Goal: Information Seeking & Learning: Learn about a topic

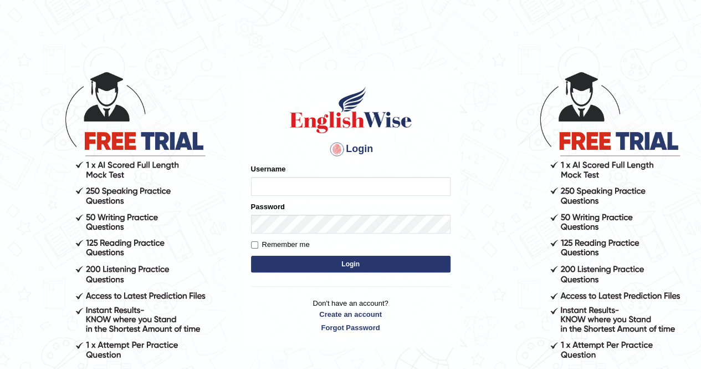
type input "AnjanH"
click at [294, 260] on button "Login" at bounding box center [351, 264] width 200 height 17
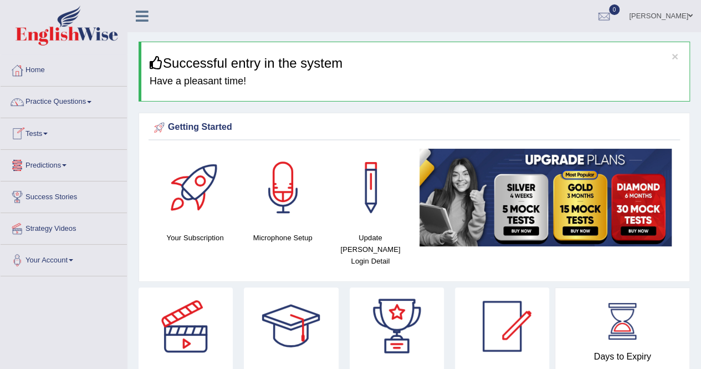
click at [43, 136] on link "Tests" at bounding box center [64, 132] width 126 height 28
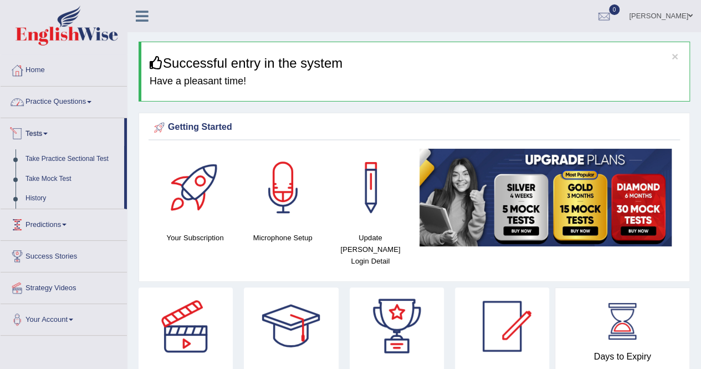
click at [57, 95] on link "Practice Questions" at bounding box center [64, 100] width 126 height 28
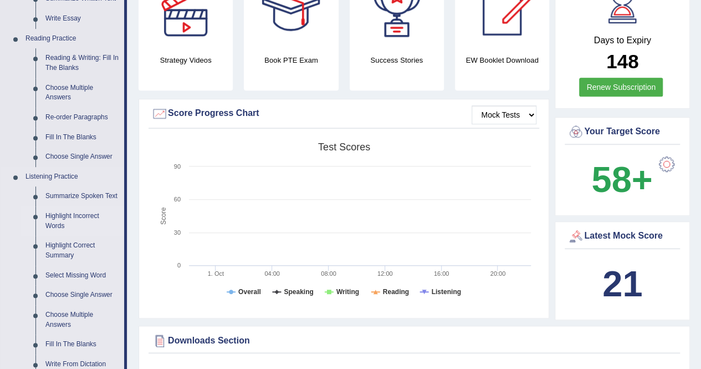
scroll to position [333, 0]
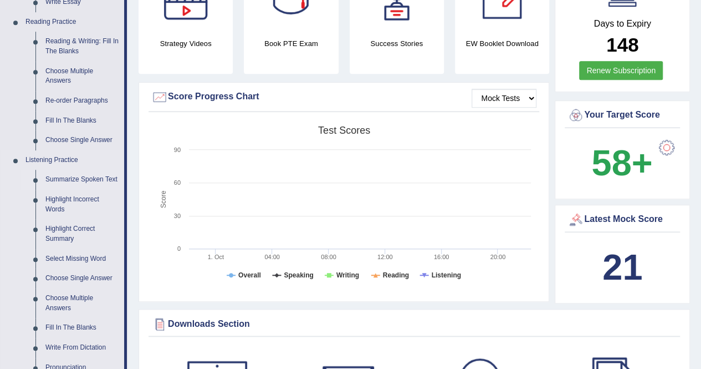
click at [75, 178] on link "Summarize Spoken Text" at bounding box center [82, 180] width 84 height 20
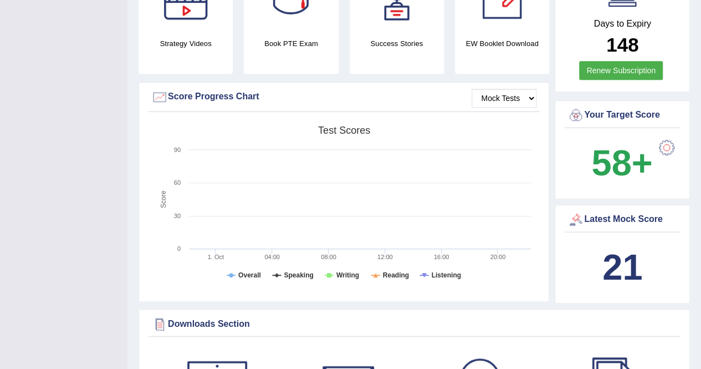
scroll to position [172, 0]
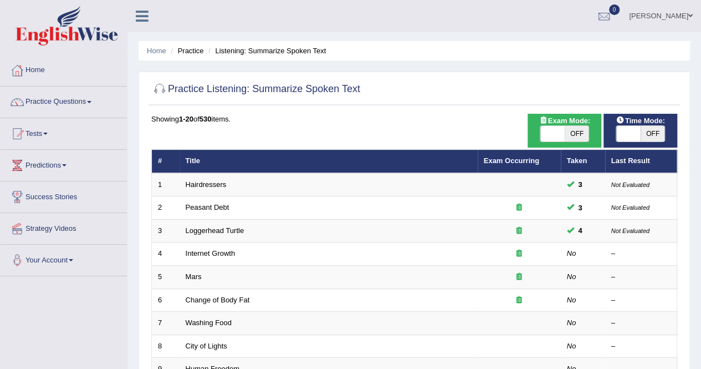
click at [50, 100] on link "Practice Questions" at bounding box center [64, 100] width 126 height 28
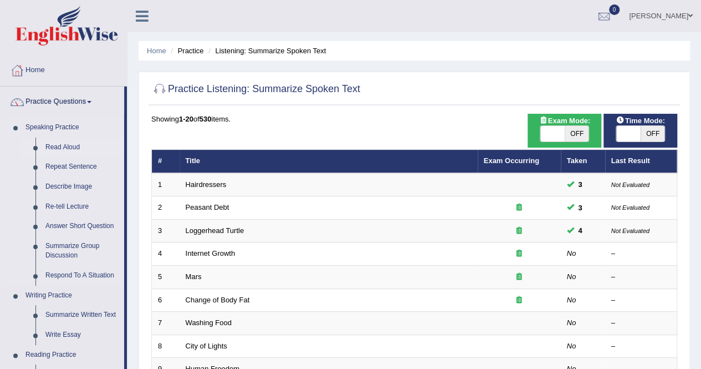
click at [56, 145] on link "Read Aloud" at bounding box center [82, 147] width 84 height 20
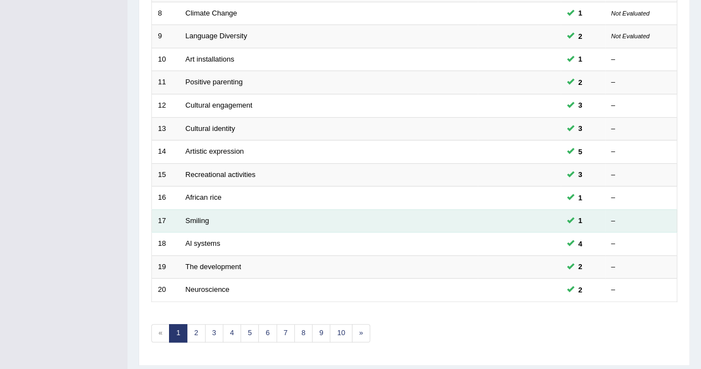
scroll to position [360, 0]
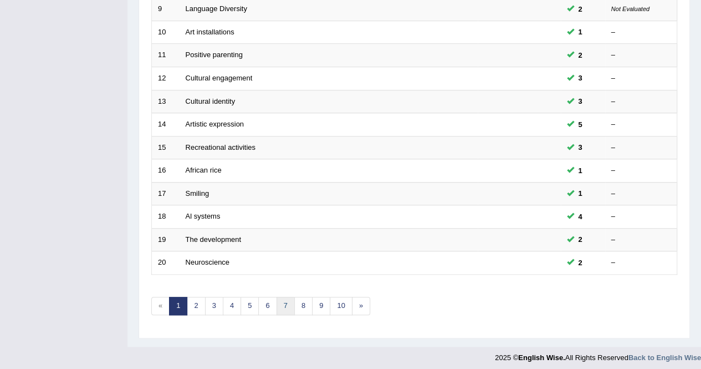
click at [277, 303] on link "7" at bounding box center [286, 306] width 18 height 18
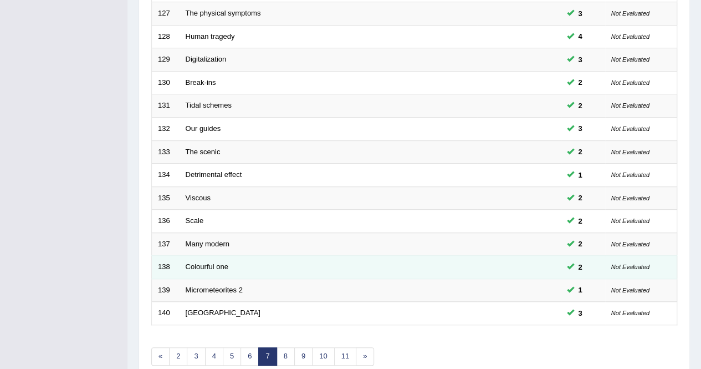
scroll to position [360, 0]
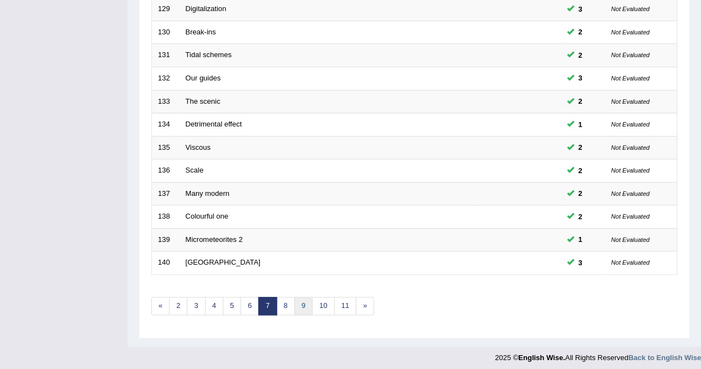
click at [307, 299] on link "9" at bounding box center [303, 306] width 18 height 18
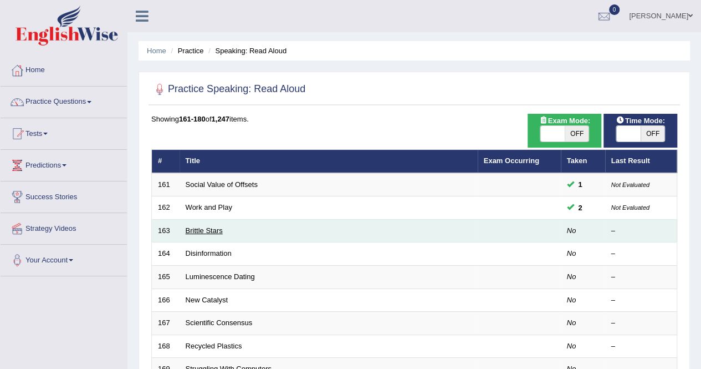
click at [208, 230] on link "Brittle Stars" at bounding box center [204, 230] width 37 height 8
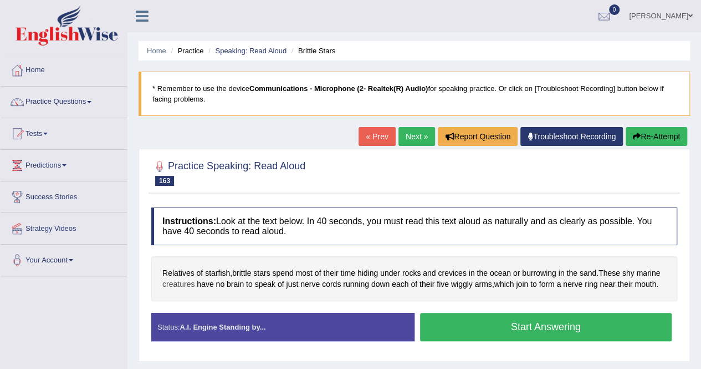
click at [177, 282] on span "creatures" at bounding box center [178, 284] width 32 height 12
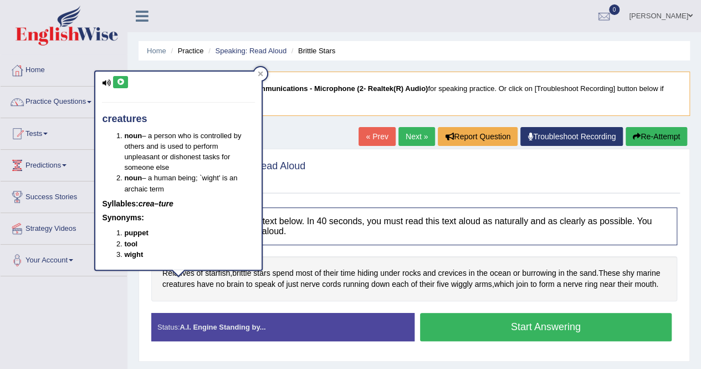
click at [120, 86] on button at bounding box center [120, 82] width 15 height 12
click at [257, 72] on div at bounding box center [260, 73] width 13 height 13
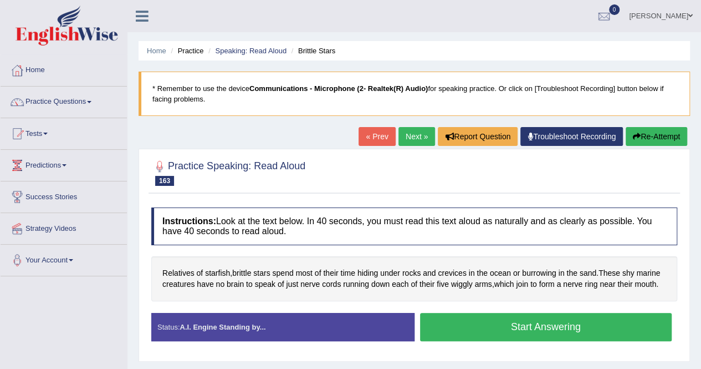
click at [571, 329] on button "Start Answering" at bounding box center [546, 327] width 252 height 28
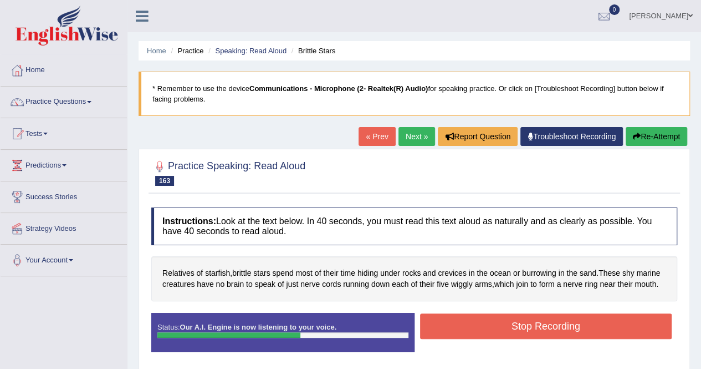
click at [568, 328] on button "Stop Recording" at bounding box center [546, 325] width 252 height 25
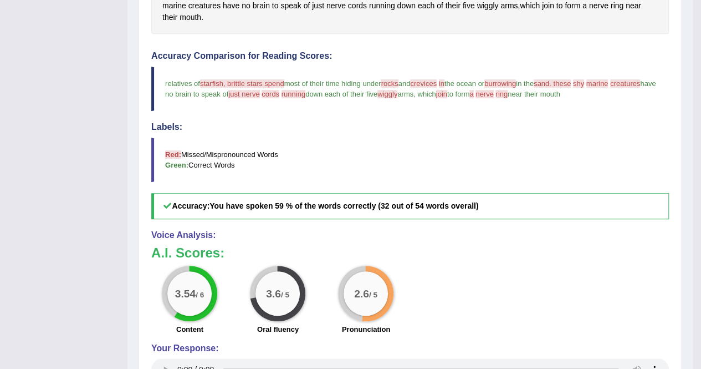
scroll to position [111, 0]
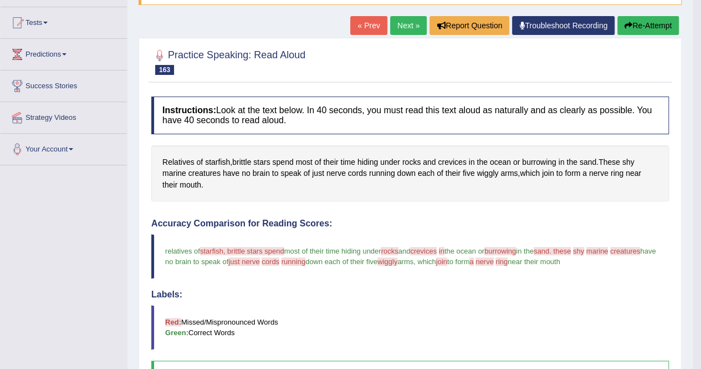
click at [658, 27] on button "Re-Attempt" at bounding box center [648, 25] width 62 height 19
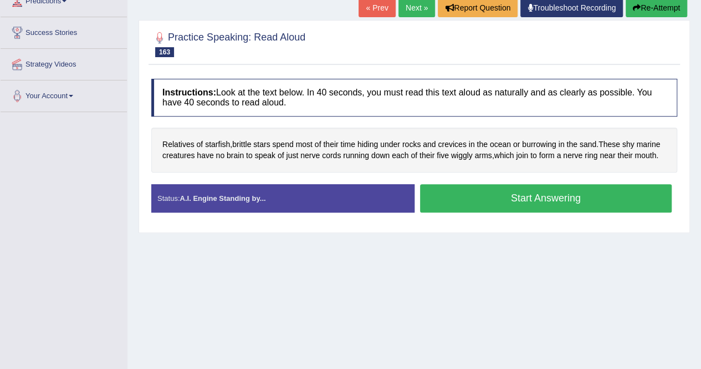
scroll to position [213, 0]
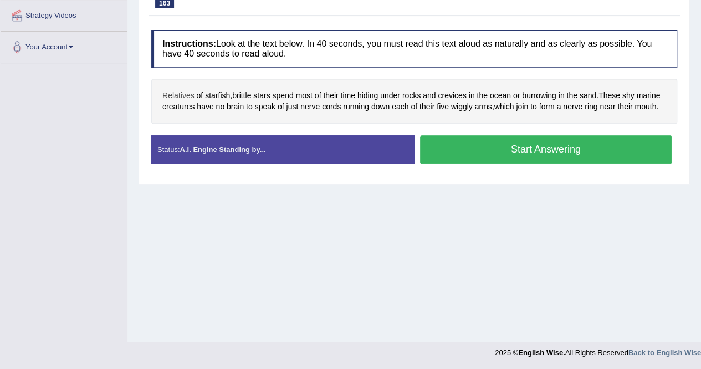
click at [172, 91] on span "Relatives" at bounding box center [178, 96] width 32 height 12
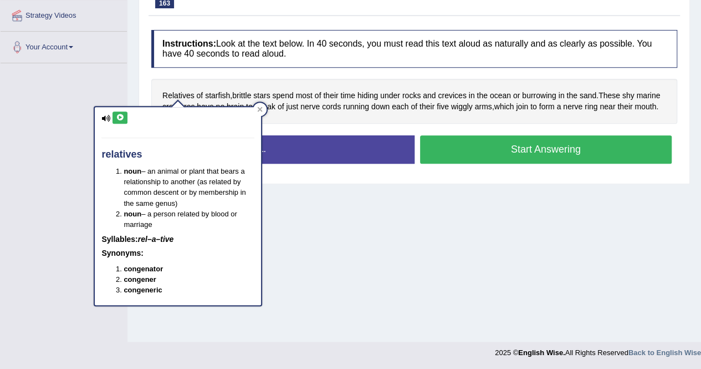
click at [120, 118] on icon at bounding box center [120, 117] width 8 height 7
click at [264, 109] on div at bounding box center [259, 109] width 13 height 13
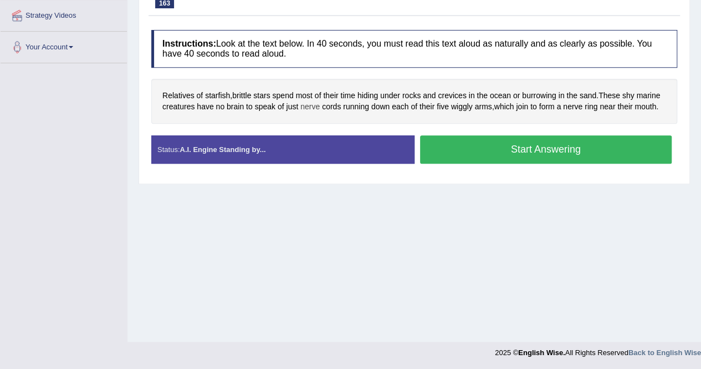
click at [308, 104] on span "nerve" at bounding box center [309, 107] width 19 height 12
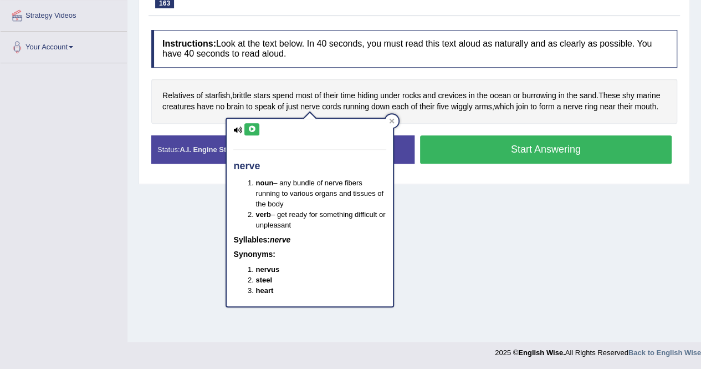
click at [251, 126] on icon at bounding box center [252, 129] width 8 height 7
click at [386, 121] on div at bounding box center [391, 120] width 13 height 13
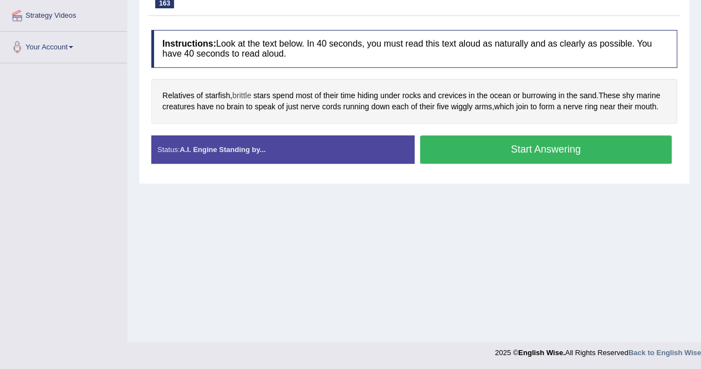
click at [246, 94] on span "brittle" at bounding box center [241, 96] width 19 height 12
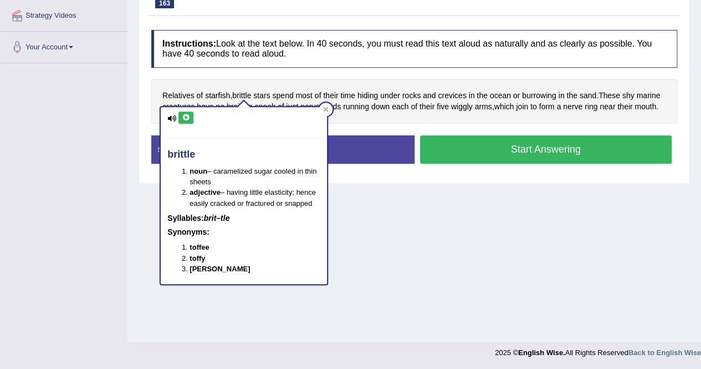
click at [186, 116] on icon at bounding box center [186, 117] width 8 height 7
click at [330, 110] on div at bounding box center [325, 109] width 13 height 13
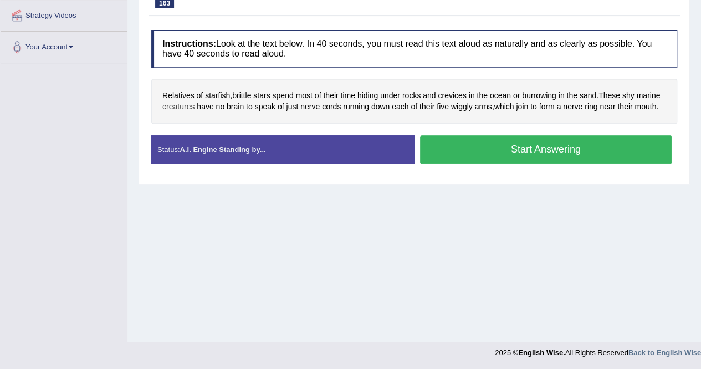
click at [173, 107] on span "creatures" at bounding box center [178, 107] width 32 height 12
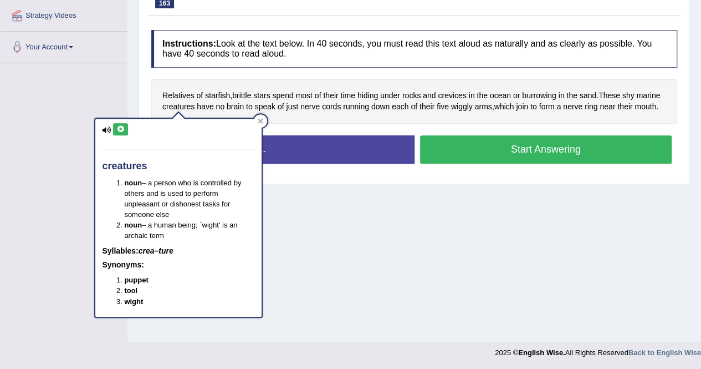
click at [125, 130] on button at bounding box center [120, 129] width 15 height 12
click at [263, 121] on icon at bounding box center [261, 121] width 6 height 6
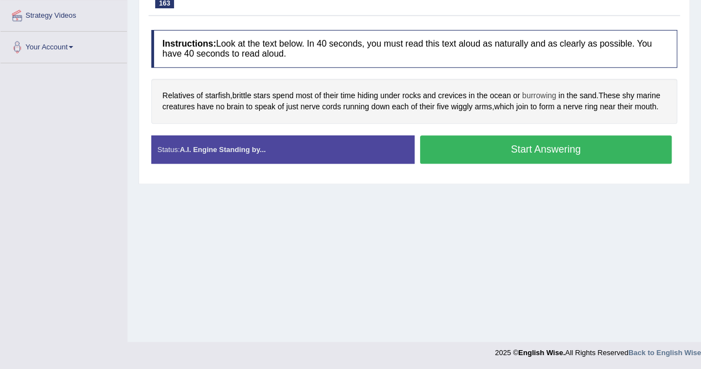
click at [545, 91] on span "burrowing" at bounding box center [539, 96] width 34 height 12
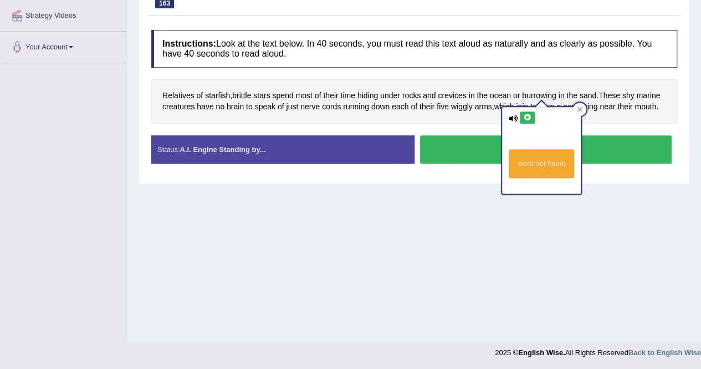
click at [524, 119] on icon at bounding box center [527, 117] width 8 height 7
click at [579, 109] on icon at bounding box center [580, 109] width 5 height 5
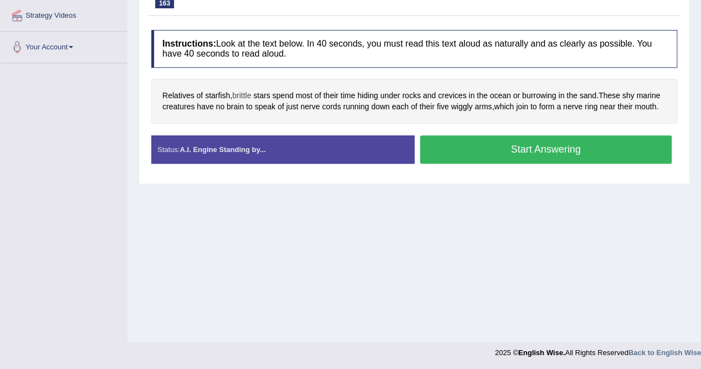
click at [246, 95] on span "brittle" at bounding box center [241, 96] width 19 height 12
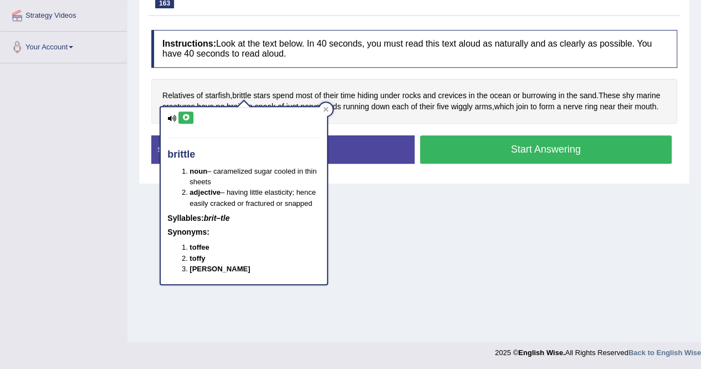
click at [183, 115] on icon at bounding box center [186, 117] width 8 height 7
click at [330, 111] on div at bounding box center [325, 109] width 13 height 13
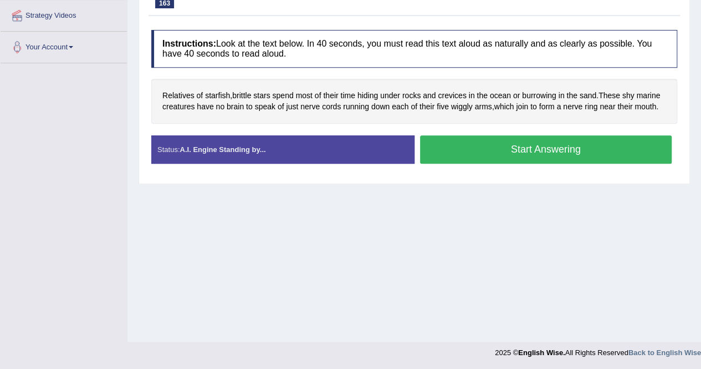
click at [555, 155] on button "Start Answering" at bounding box center [546, 149] width 252 height 28
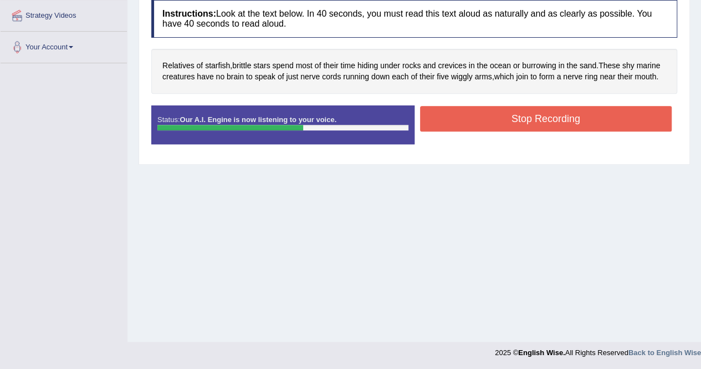
click at [569, 113] on button "Stop Recording" at bounding box center [546, 118] width 252 height 25
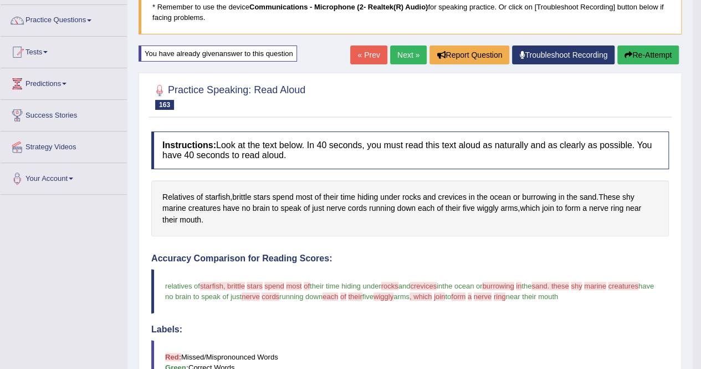
scroll to position [0, 0]
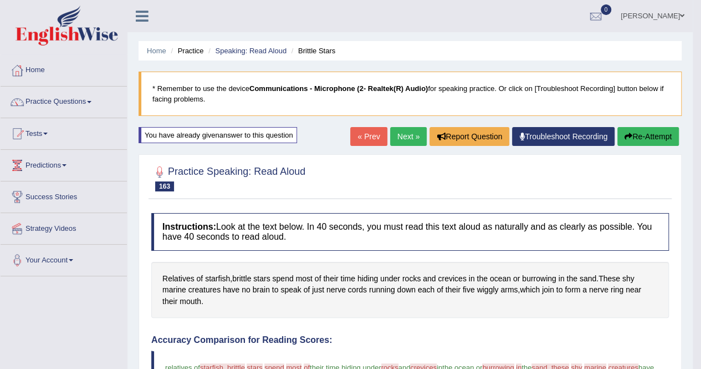
click at [406, 136] on link "Next »" at bounding box center [408, 136] width 37 height 19
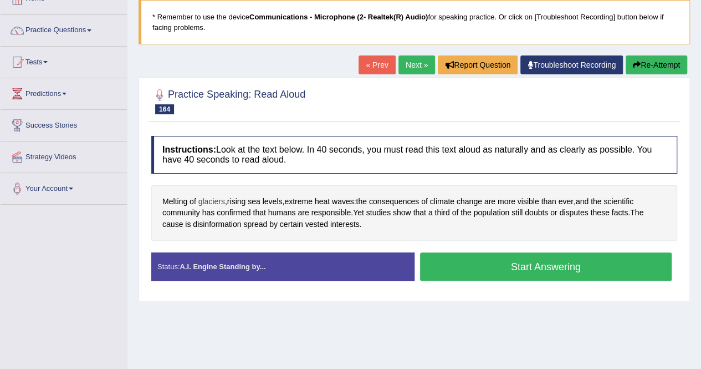
scroll to position [111, 0]
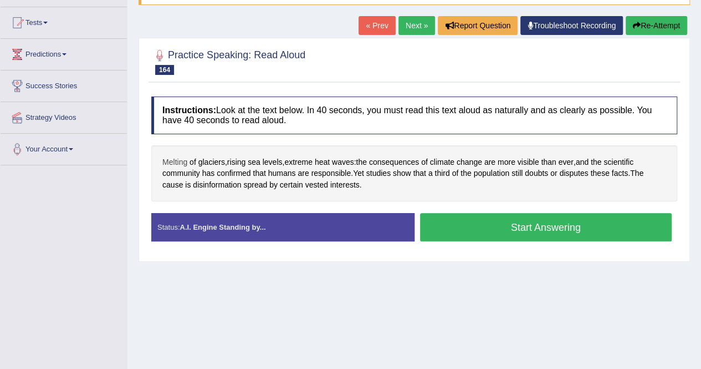
click at [180, 161] on span "Melting" at bounding box center [174, 162] width 25 height 12
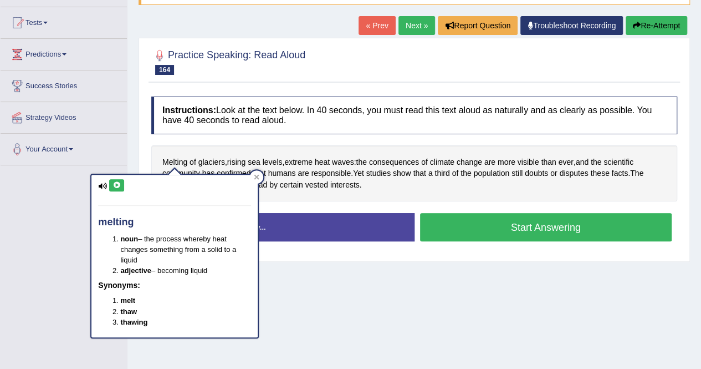
click at [119, 188] on button at bounding box center [116, 185] width 15 height 12
click at [254, 174] on icon at bounding box center [257, 177] width 6 height 6
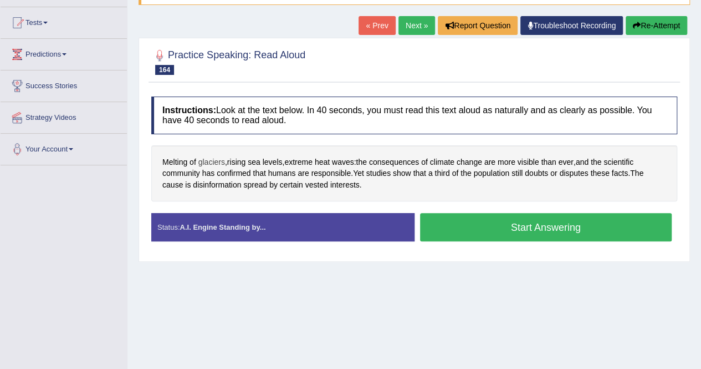
click at [210, 161] on span "glaciers" at bounding box center [211, 162] width 27 height 12
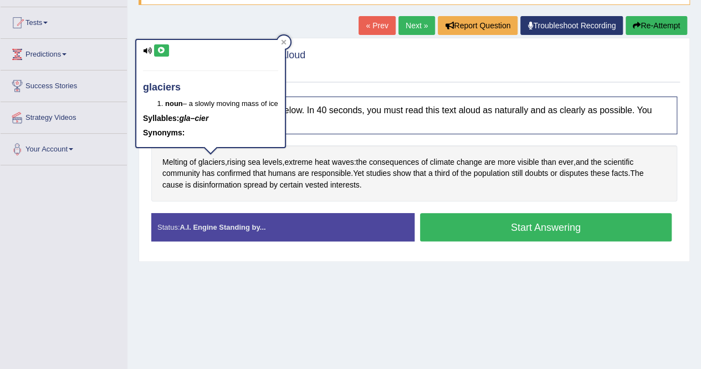
click at [164, 53] on button at bounding box center [161, 50] width 15 height 12
click at [285, 43] on icon at bounding box center [284, 42] width 6 height 6
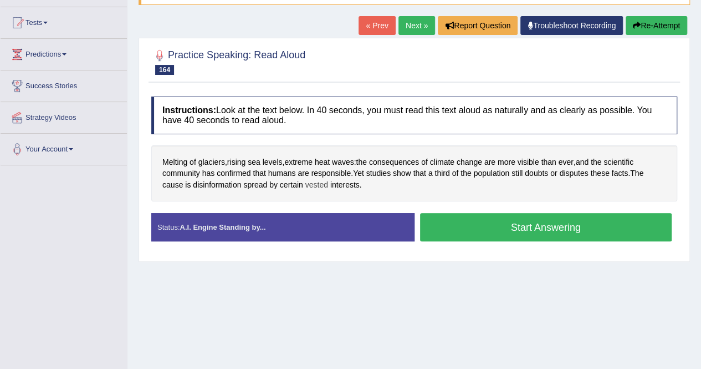
click at [309, 183] on span "vested" at bounding box center [316, 185] width 23 height 12
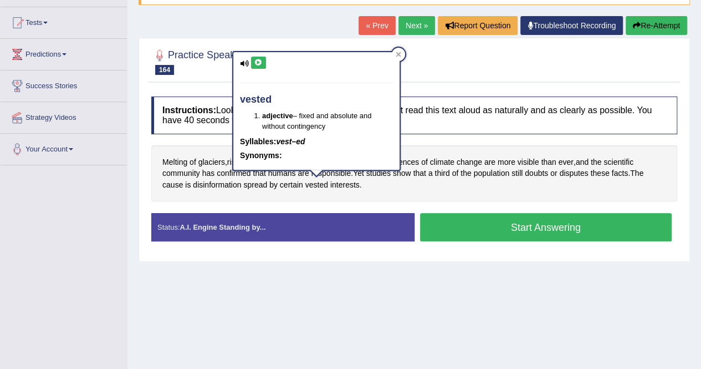
click at [261, 67] on button at bounding box center [258, 63] width 15 height 12
click at [262, 65] on icon at bounding box center [258, 62] width 8 height 7
click at [259, 62] on icon at bounding box center [258, 62] width 8 height 7
click at [400, 54] on icon at bounding box center [399, 55] width 6 height 6
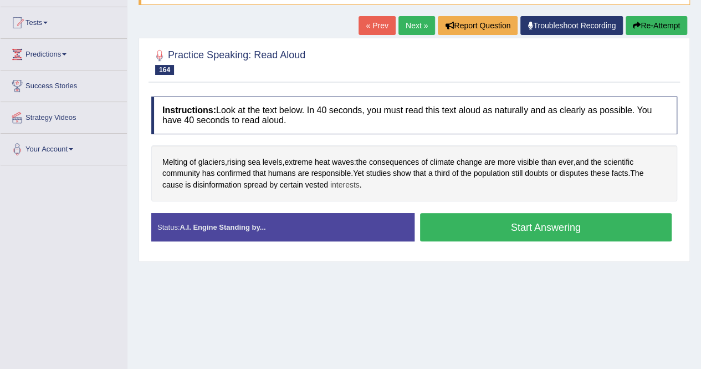
click at [356, 185] on span "interests" at bounding box center [344, 185] width 29 height 12
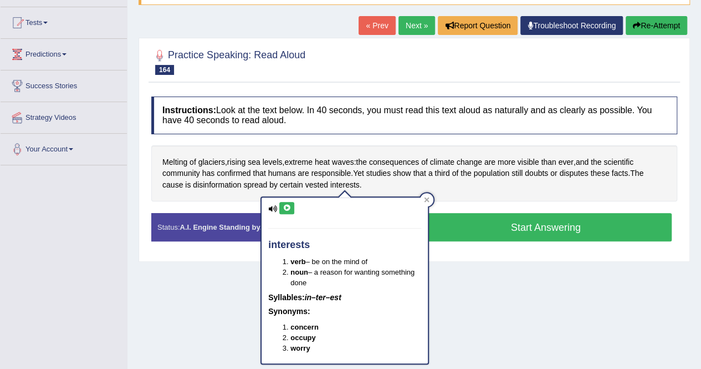
drag, startPoint x: 286, startPoint y: 206, endPoint x: 279, endPoint y: 204, distance: 6.9
click at [285, 206] on icon at bounding box center [287, 208] width 8 height 7
click at [424, 195] on div at bounding box center [426, 199] width 13 height 13
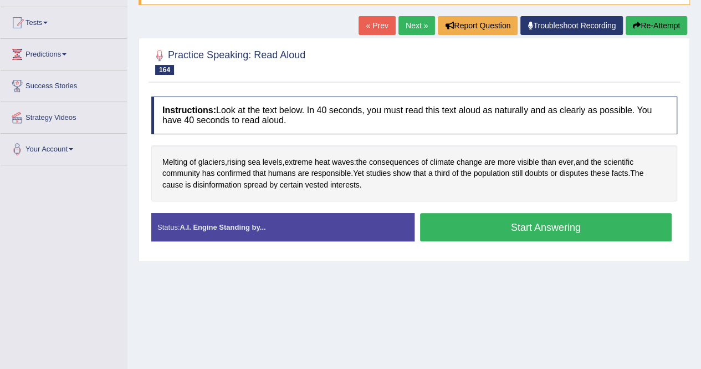
click at [543, 230] on button "Start Answering" at bounding box center [546, 227] width 252 height 28
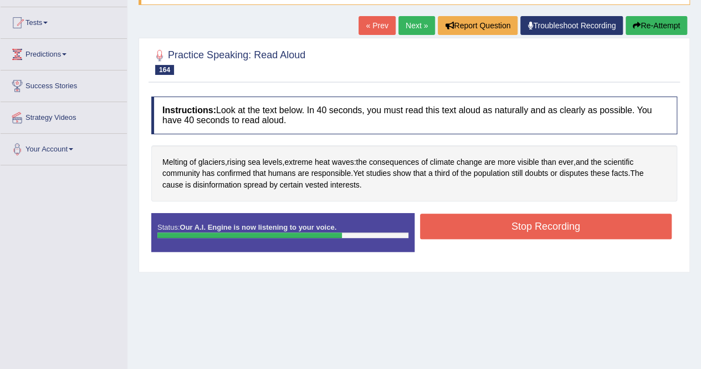
click at [543, 230] on button "Stop Recording" at bounding box center [546, 225] width 252 height 25
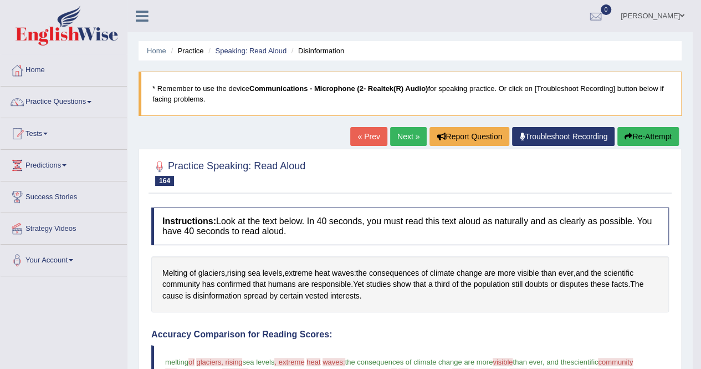
scroll to position [0, 0]
click at [651, 138] on button "Re-Attempt" at bounding box center [648, 136] width 62 height 19
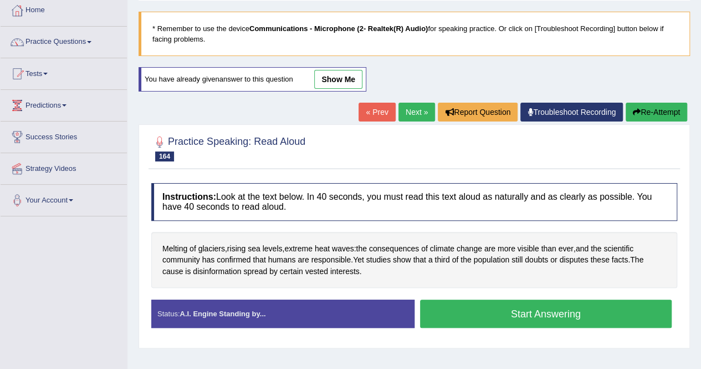
scroll to position [111, 0]
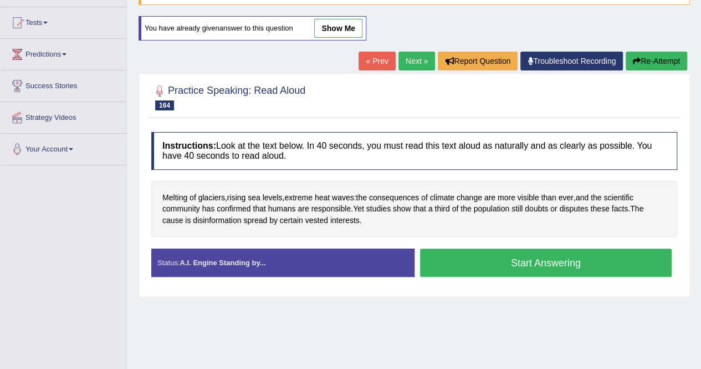
click at [585, 267] on button "Start Answering" at bounding box center [546, 262] width 252 height 28
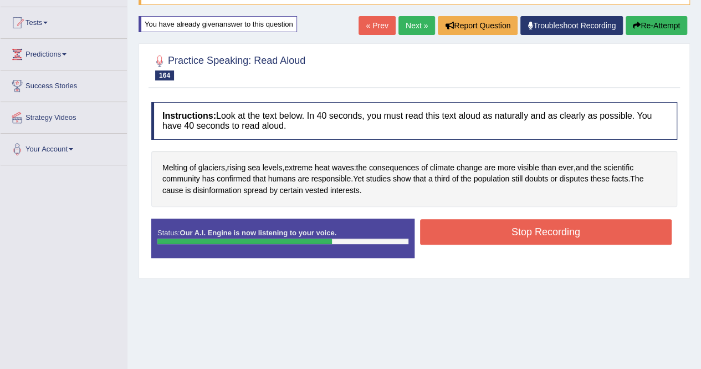
click at [601, 222] on button "Stop Recording" at bounding box center [546, 231] width 252 height 25
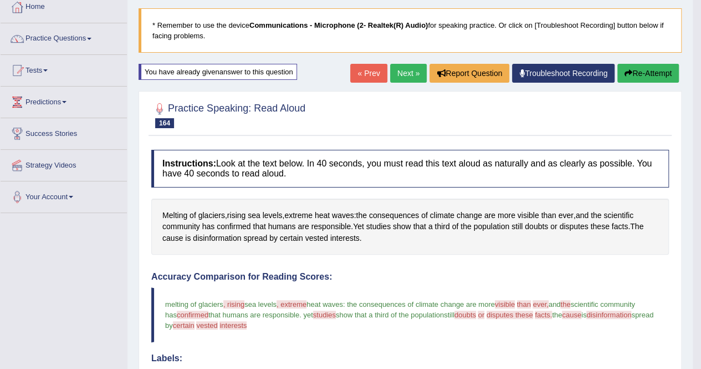
scroll to position [0, 0]
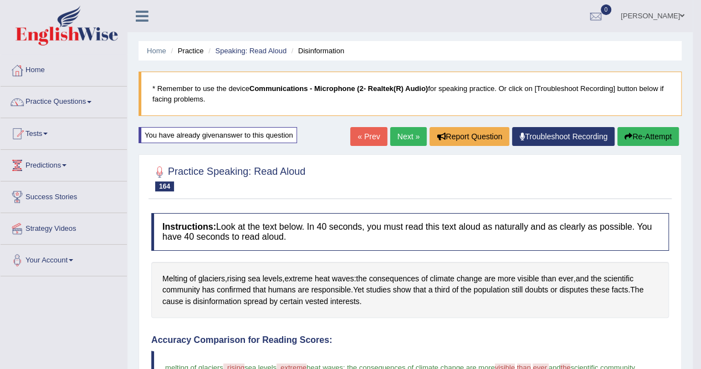
click at [404, 139] on link "Next »" at bounding box center [408, 136] width 37 height 19
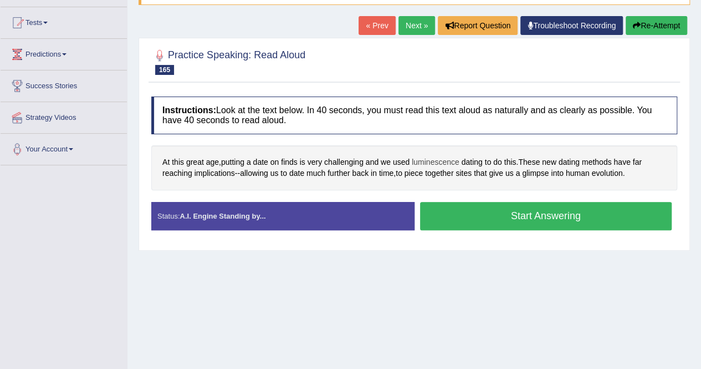
click at [446, 159] on span "luminescence" at bounding box center [436, 162] width 48 height 12
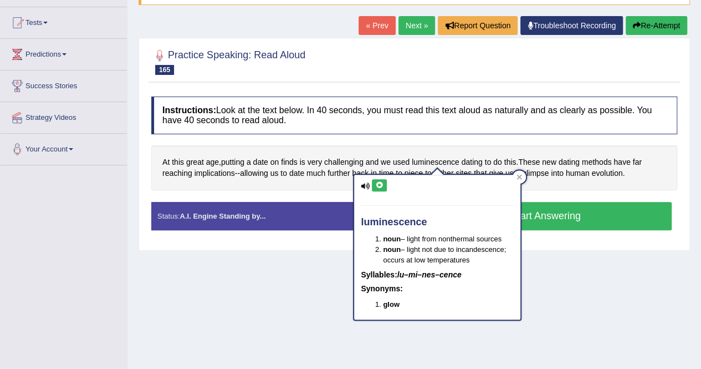
click at [379, 187] on icon at bounding box center [379, 185] width 8 height 7
click at [523, 175] on div at bounding box center [519, 176] width 13 height 13
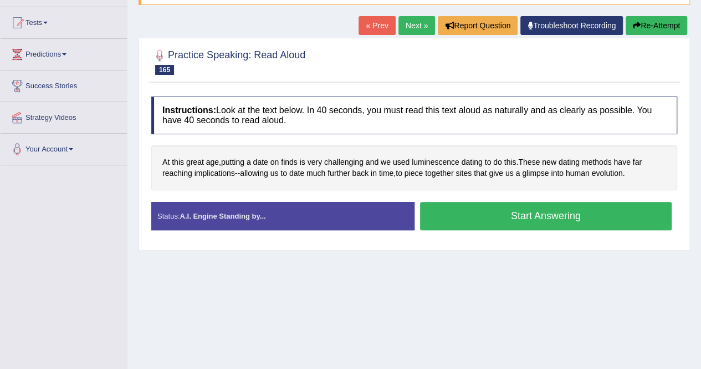
click at [533, 218] on button "Start Answering" at bounding box center [546, 216] width 252 height 28
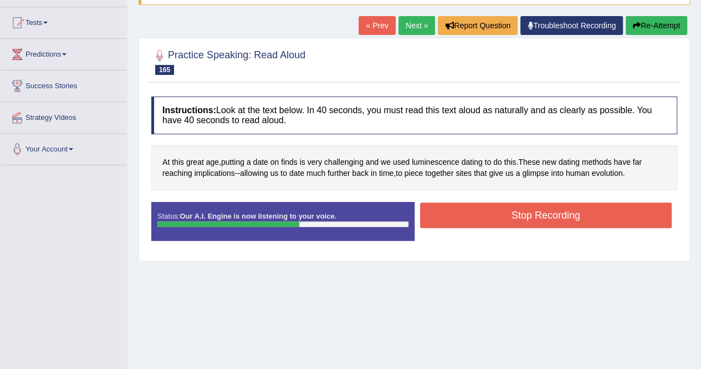
click at [535, 215] on button "Stop Recording" at bounding box center [546, 214] width 252 height 25
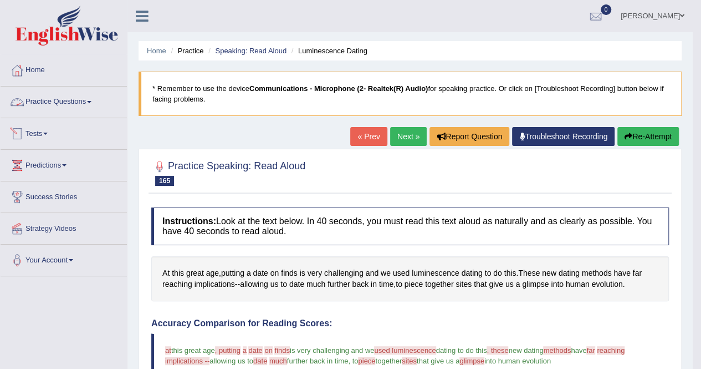
click at [76, 98] on link "Practice Questions" at bounding box center [64, 100] width 126 height 28
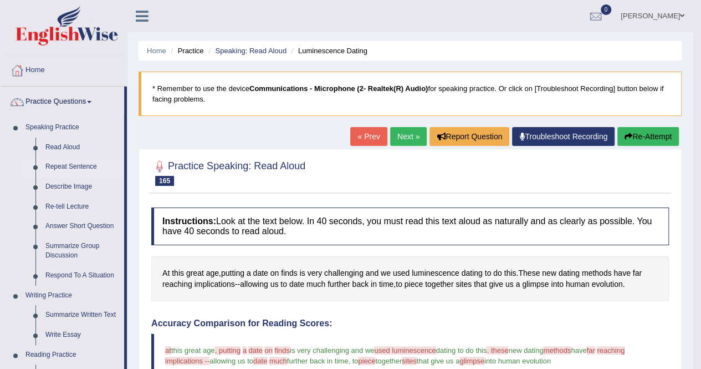
click at [76, 166] on link "Repeat Sentence" at bounding box center [82, 167] width 84 height 20
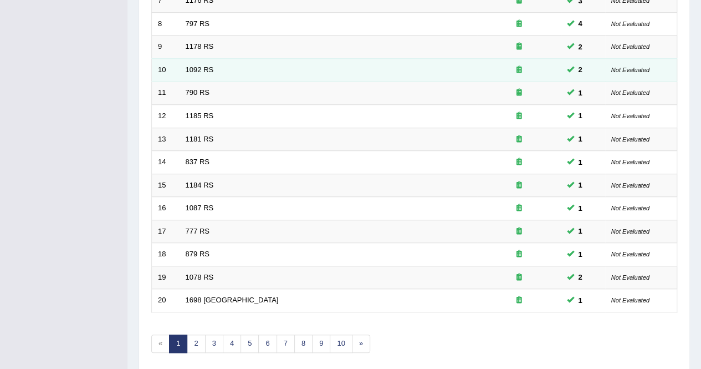
scroll to position [360, 0]
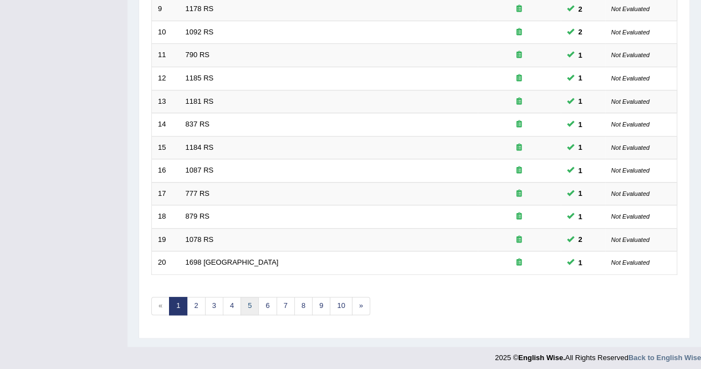
click at [246, 303] on link "5" at bounding box center [250, 306] width 18 height 18
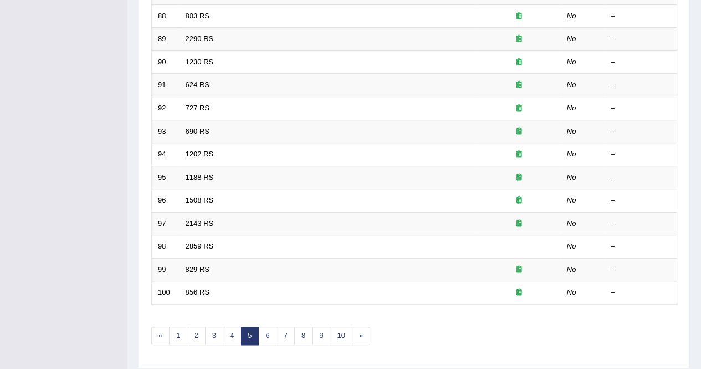
scroll to position [360, 0]
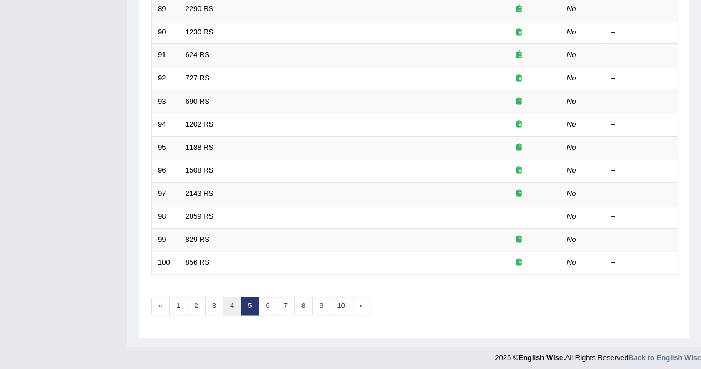
click at [230, 304] on link "4" at bounding box center [232, 306] width 18 height 18
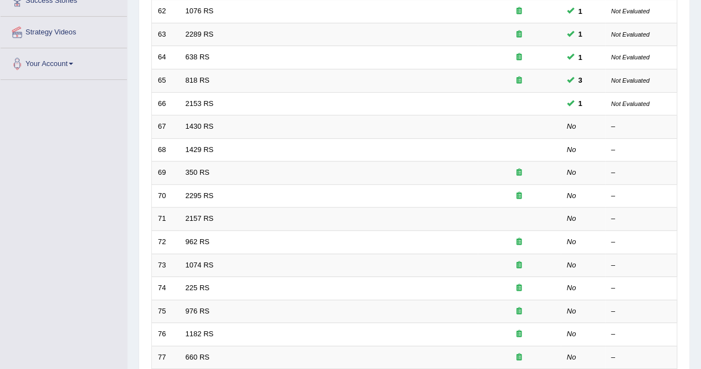
scroll to position [193, 0]
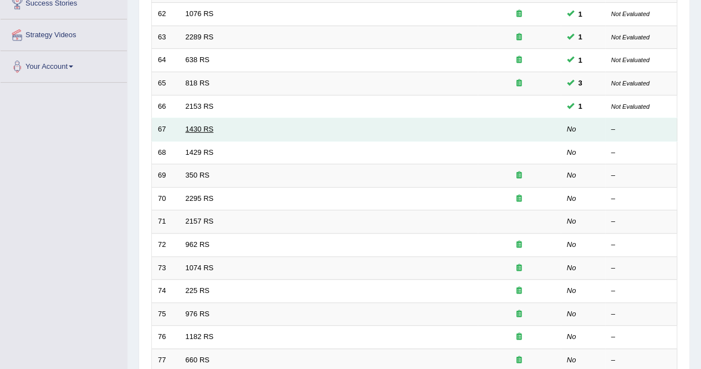
click at [202, 125] on link "1430 RS" at bounding box center [200, 129] width 28 height 8
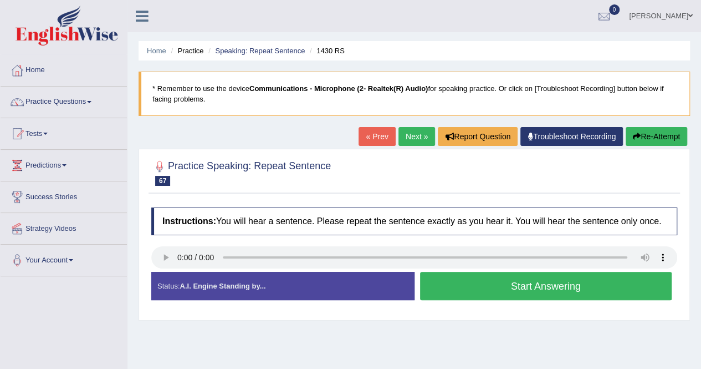
click at [534, 284] on button "Start Answering" at bounding box center [546, 286] width 252 height 28
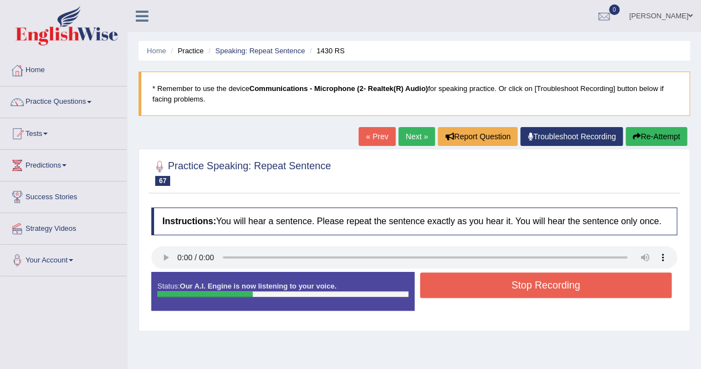
click at [534, 284] on button "Stop Recording" at bounding box center [546, 284] width 252 height 25
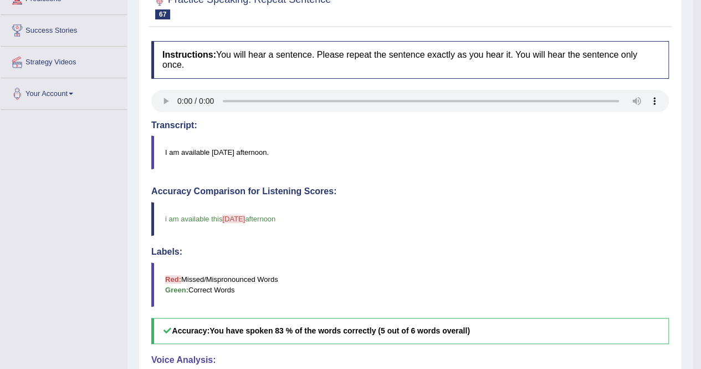
scroll to position [55, 0]
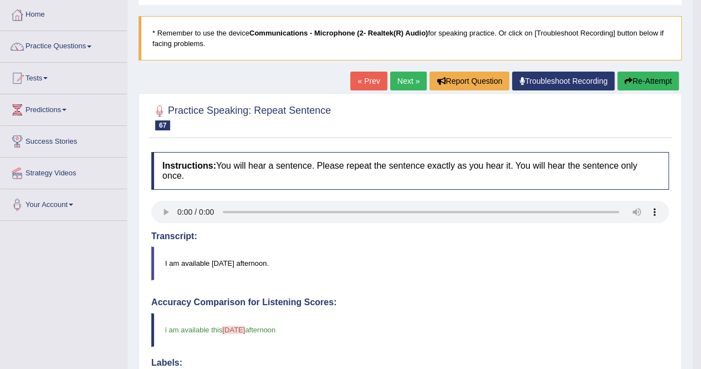
click at [413, 80] on link "Next »" at bounding box center [408, 81] width 37 height 19
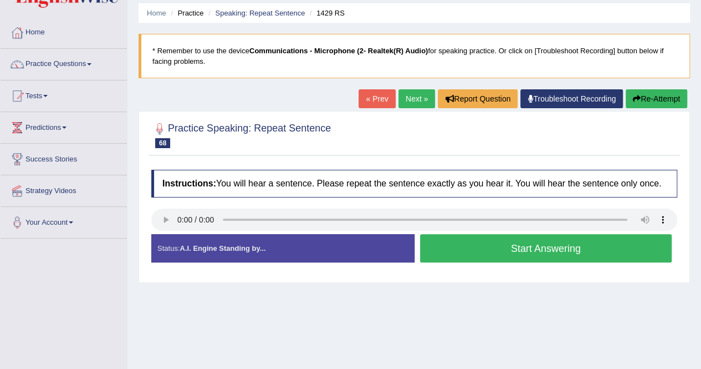
scroll to position [55, 0]
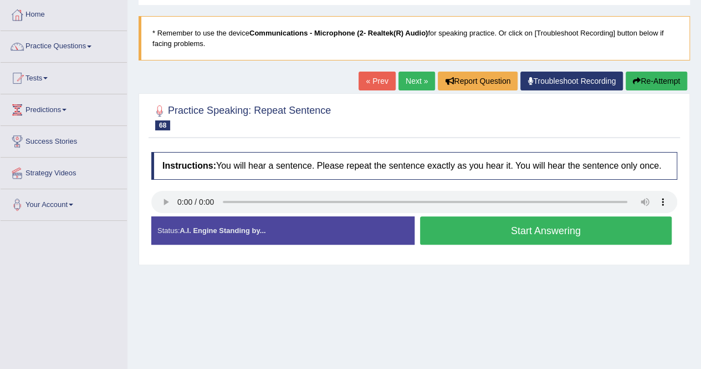
click at [535, 231] on button "Start Answering" at bounding box center [546, 230] width 252 height 28
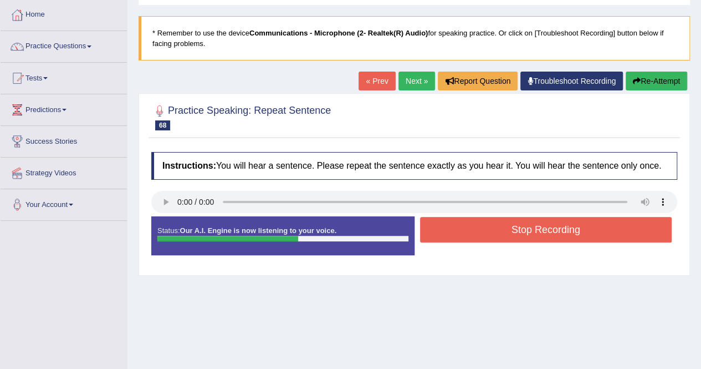
click at [535, 231] on button "Stop Recording" at bounding box center [546, 229] width 252 height 25
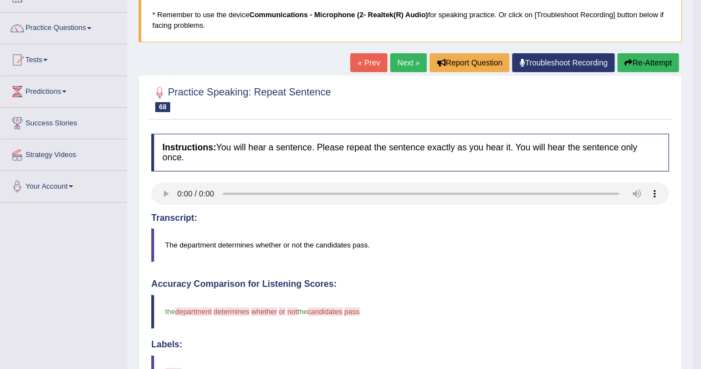
scroll to position [0, 0]
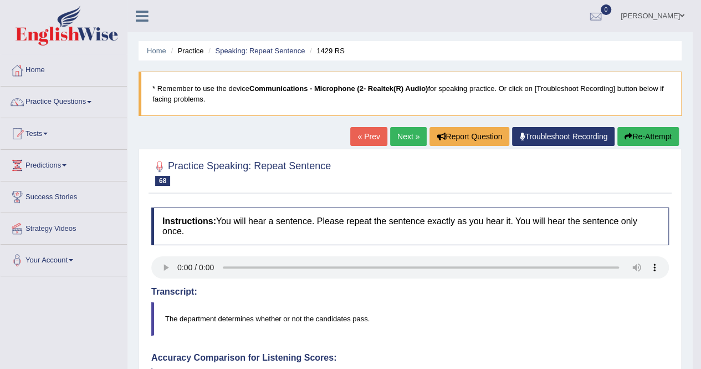
click at [413, 136] on link "Next »" at bounding box center [408, 136] width 37 height 19
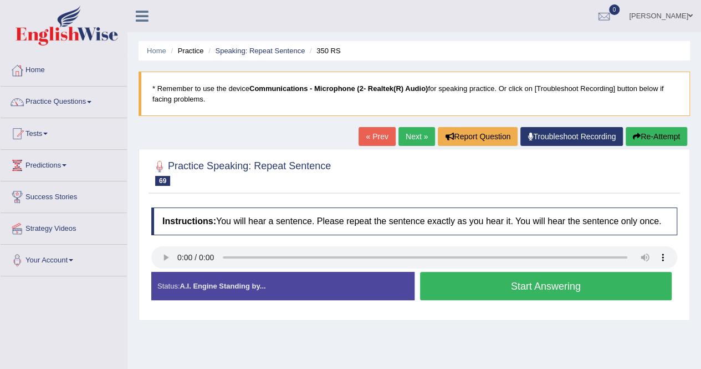
click at [537, 289] on button "Start Answering" at bounding box center [546, 286] width 252 height 28
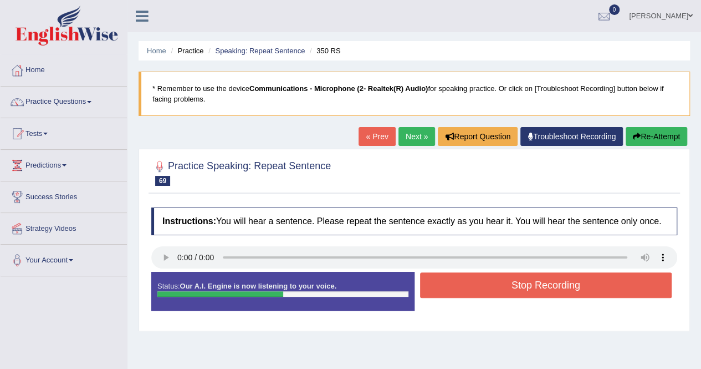
click at [537, 289] on button "Stop Recording" at bounding box center [546, 284] width 252 height 25
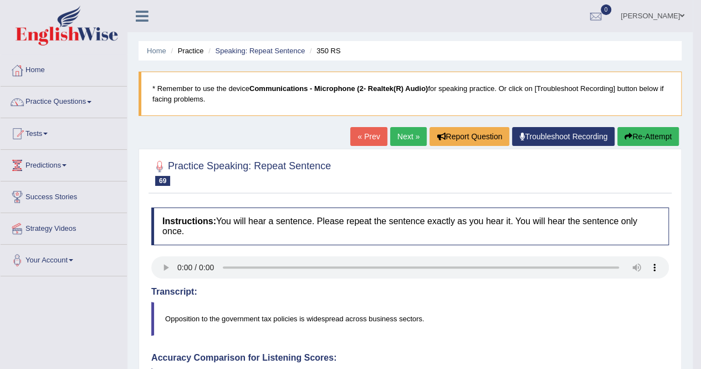
click at [412, 139] on link "Next »" at bounding box center [408, 136] width 37 height 19
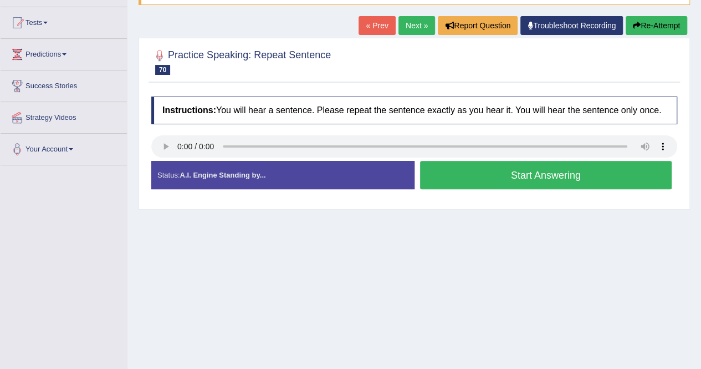
click at [502, 173] on button "Start Answering" at bounding box center [546, 175] width 252 height 28
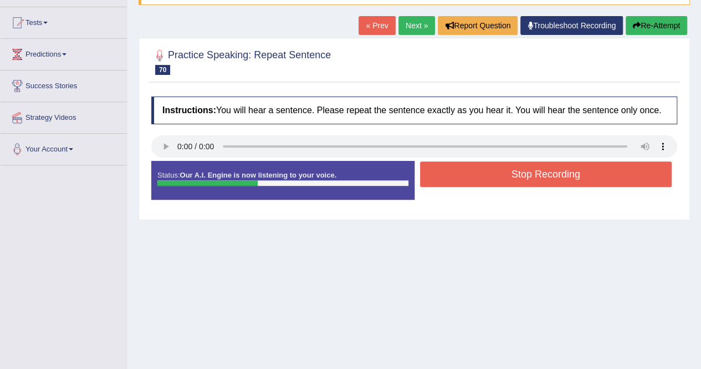
click at [502, 173] on button "Stop Recording" at bounding box center [546, 173] width 252 height 25
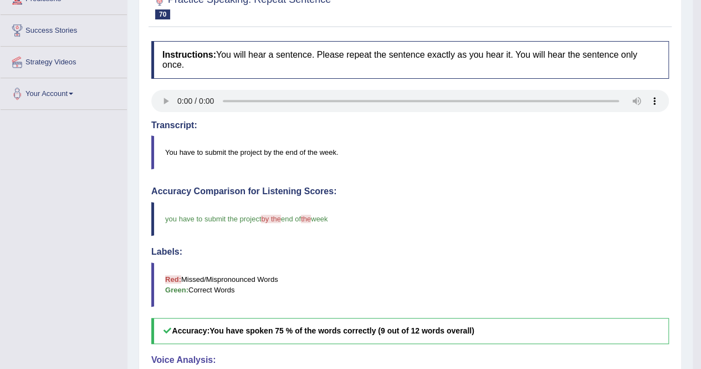
scroll to position [55, 0]
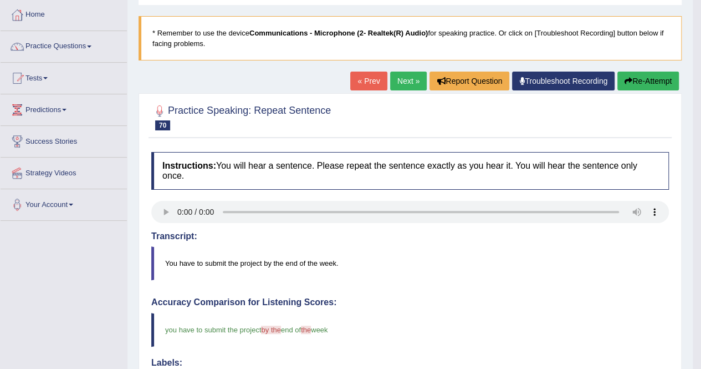
click at [415, 89] on link "Next »" at bounding box center [408, 81] width 37 height 19
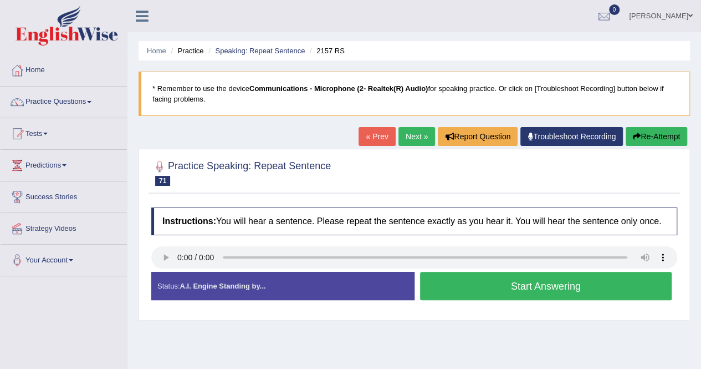
click at [539, 277] on button "Start Answering" at bounding box center [546, 286] width 252 height 28
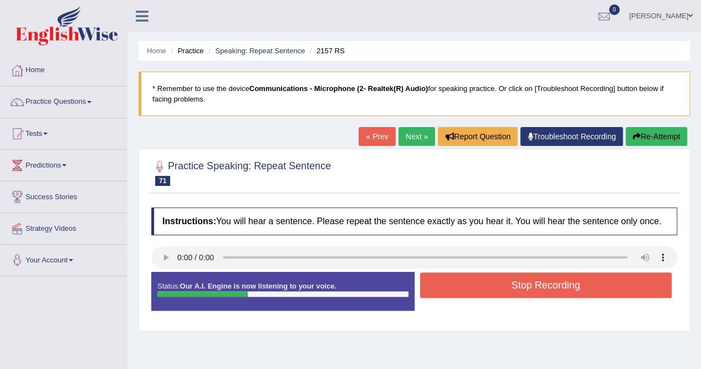
click at [539, 277] on button "Stop Recording" at bounding box center [546, 284] width 252 height 25
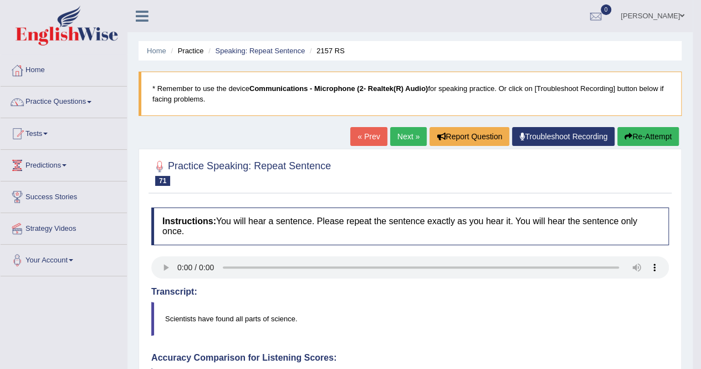
click at [662, 136] on button "Re-Attempt" at bounding box center [648, 136] width 62 height 19
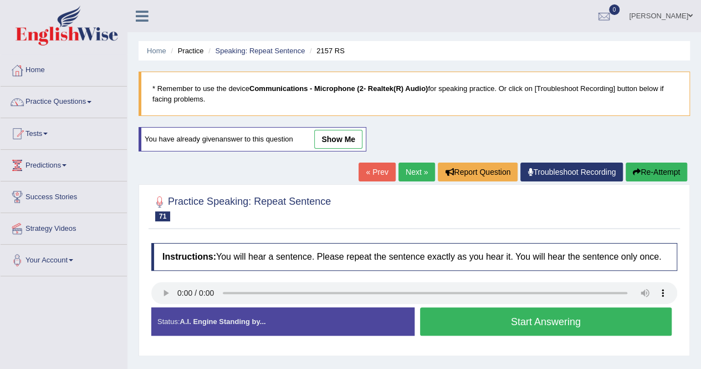
click at [496, 317] on button "Start Answering" at bounding box center [546, 321] width 252 height 28
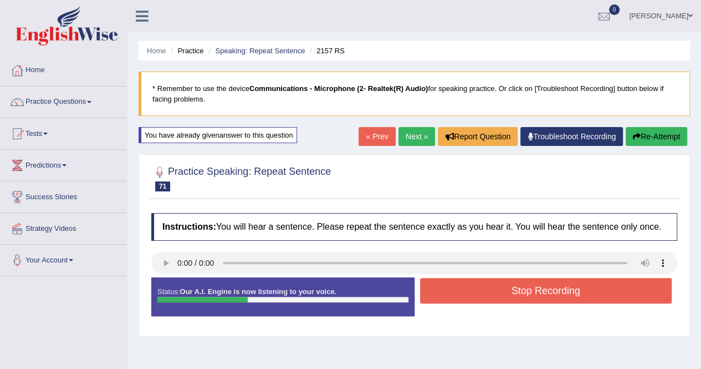
click at [511, 293] on button "Stop Recording" at bounding box center [546, 290] width 252 height 25
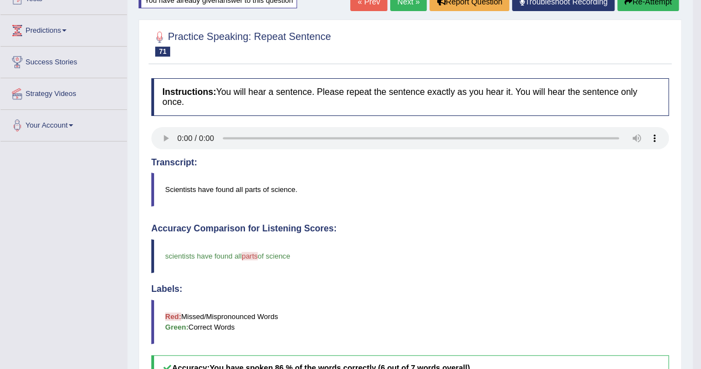
scroll to position [55, 0]
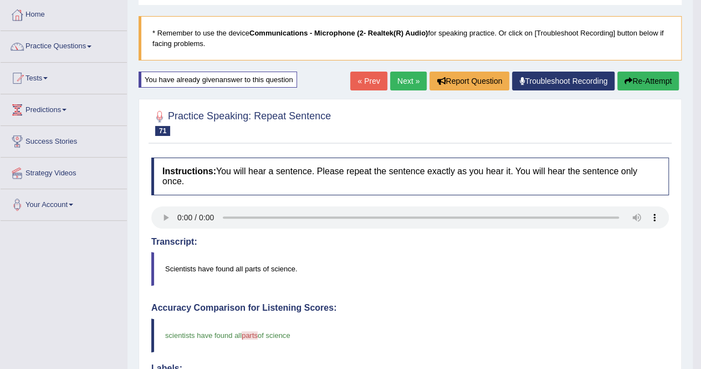
click at [416, 85] on link "Next »" at bounding box center [408, 81] width 37 height 19
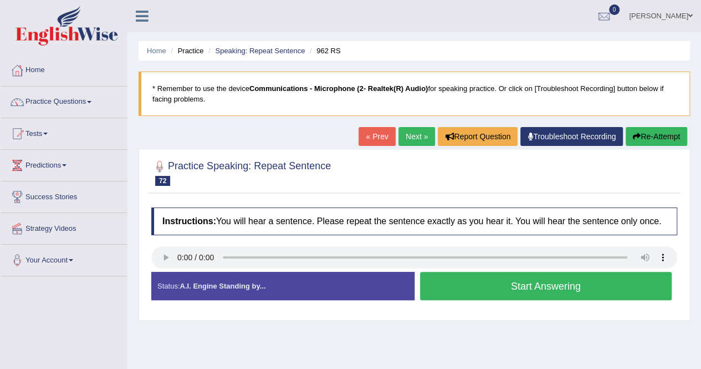
click at [549, 289] on button "Start Answering" at bounding box center [546, 286] width 252 height 28
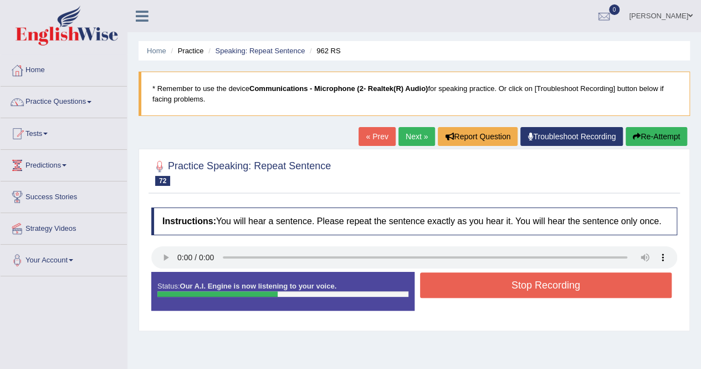
click at [549, 289] on button "Stop Recording" at bounding box center [546, 284] width 252 height 25
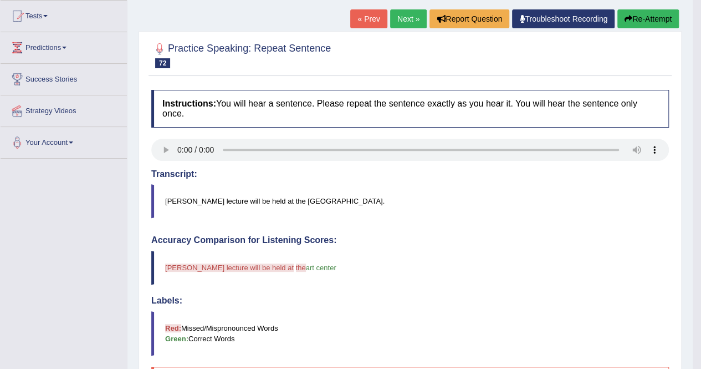
scroll to position [55, 0]
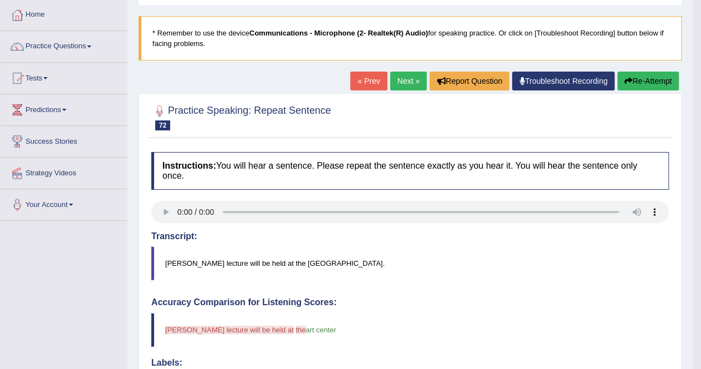
click at [652, 77] on button "Re-Attempt" at bounding box center [648, 81] width 62 height 19
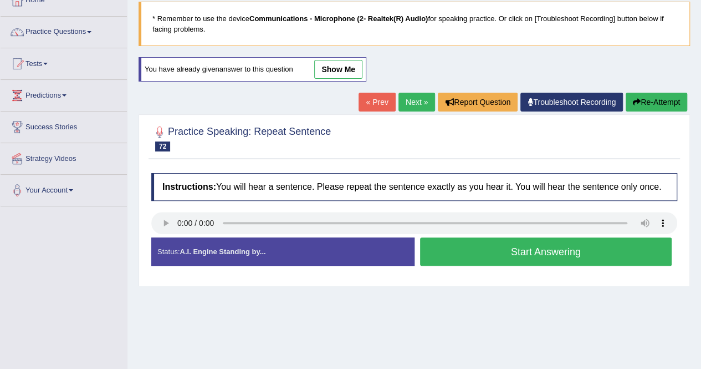
scroll to position [111, 0]
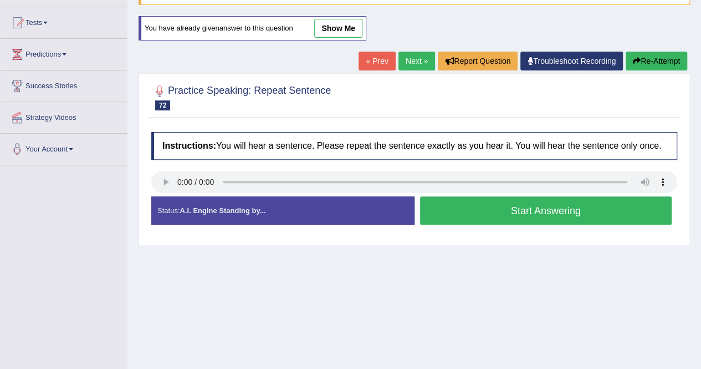
click at [540, 214] on button "Start Answering" at bounding box center [546, 210] width 252 height 28
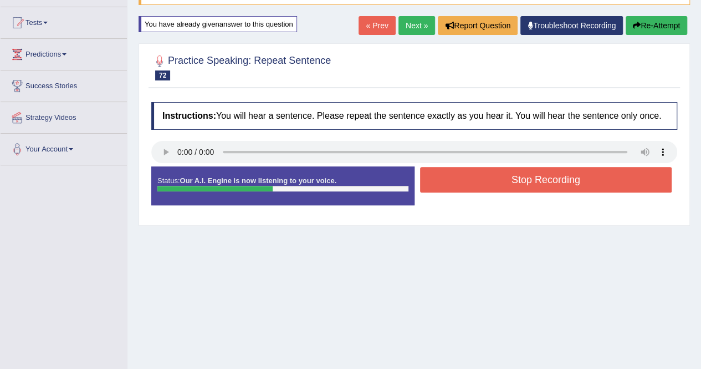
click at [553, 171] on button "Stop Recording" at bounding box center [546, 179] width 252 height 25
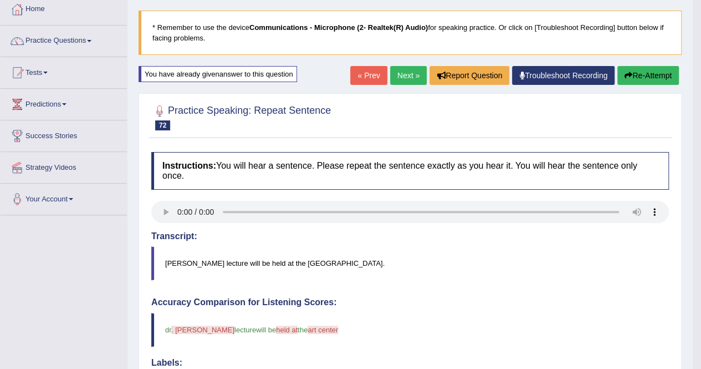
scroll to position [0, 0]
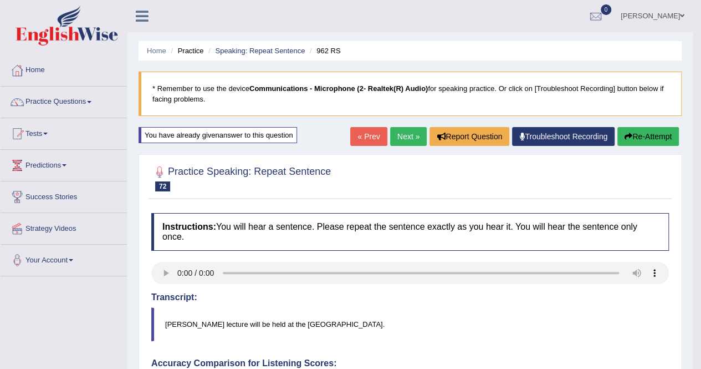
click at [402, 137] on link "Next »" at bounding box center [408, 136] width 37 height 19
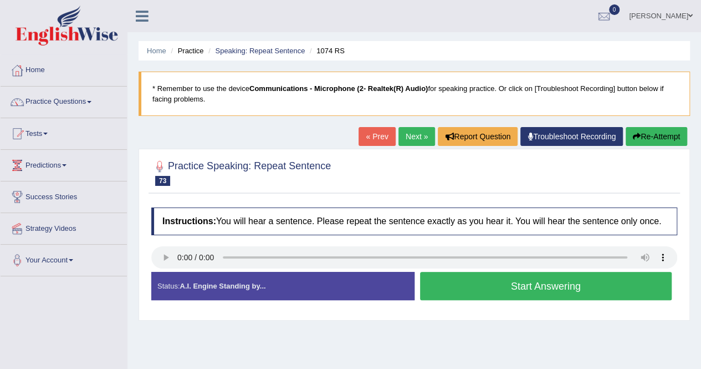
click at [545, 287] on button "Start Answering" at bounding box center [546, 286] width 252 height 28
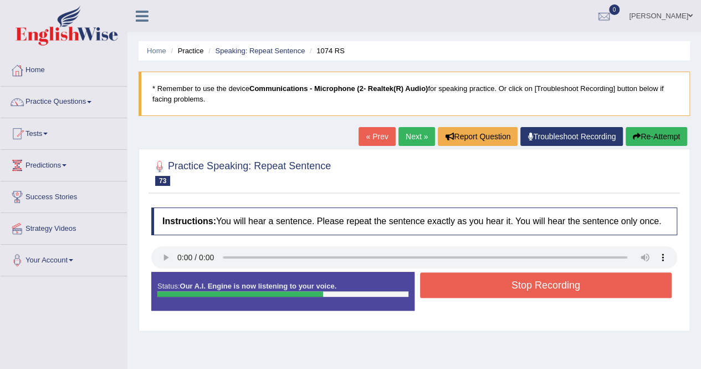
click at [545, 287] on button "Stop Recording" at bounding box center [546, 284] width 252 height 25
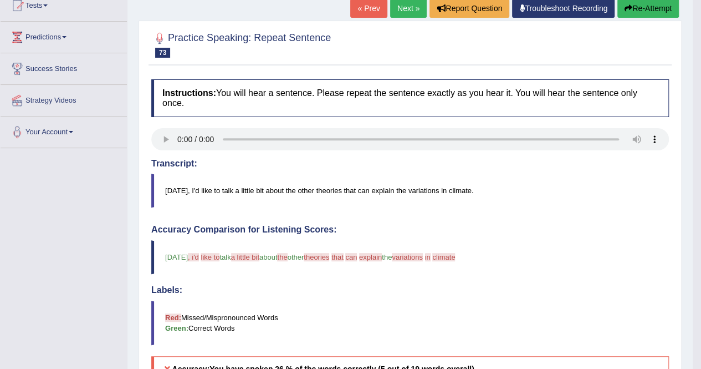
scroll to position [111, 0]
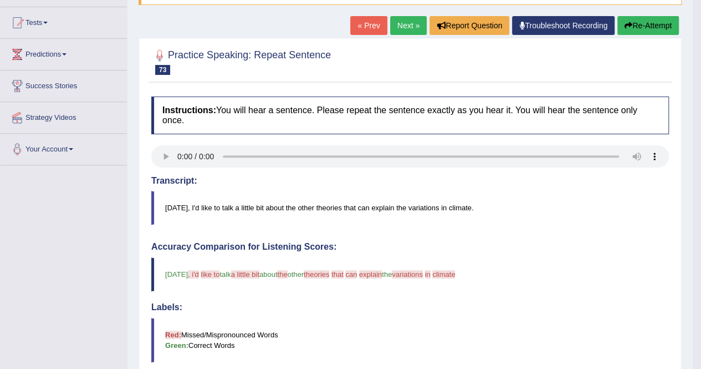
click at [663, 28] on button "Re-Attempt" at bounding box center [648, 25] width 62 height 19
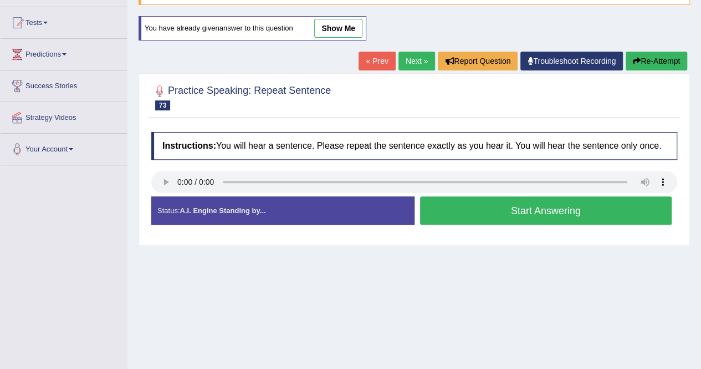
click at [490, 208] on button "Start Answering" at bounding box center [546, 210] width 252 height 28
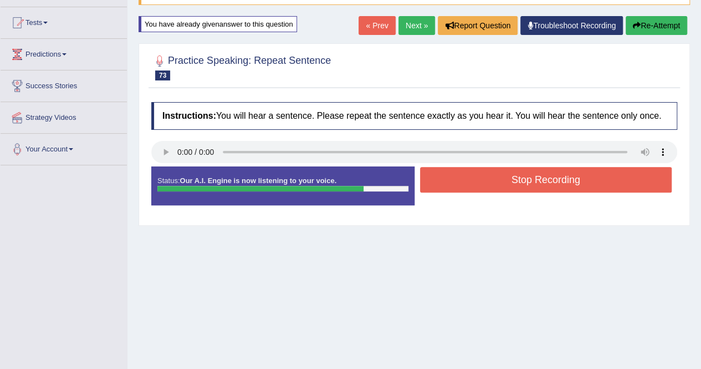
click at [544, 181] on button "Stop Recording" at bounding box center [546, 179] width 252 height 25
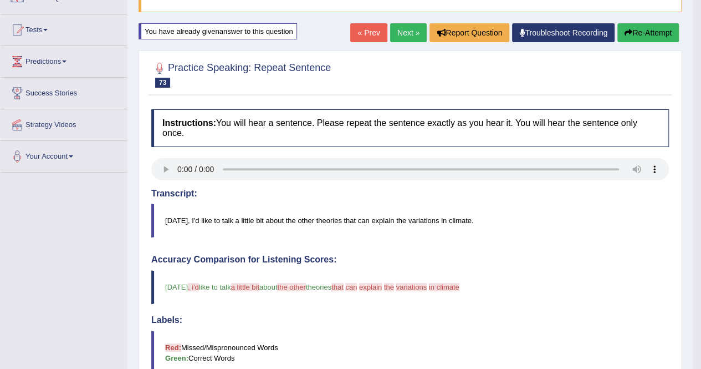
scroll to position [55, 0]
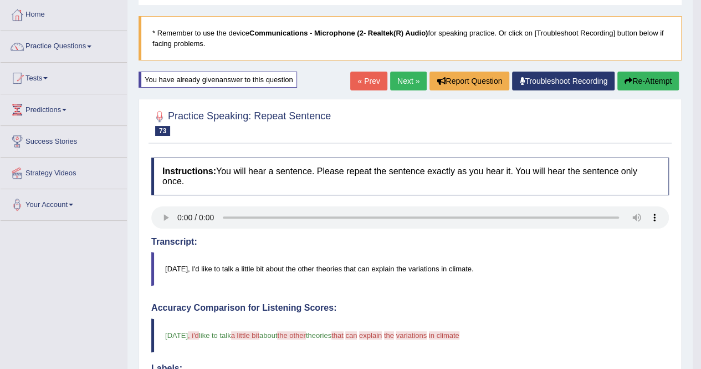
click at [410, 85] on link "Next »" at bounding box center [408, 81] width 37 height 19
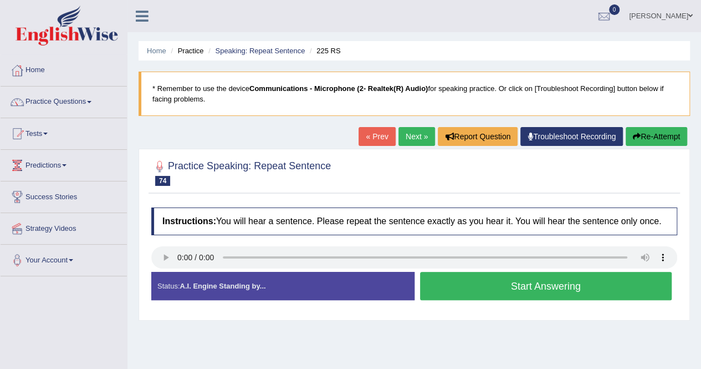
click at [416, 134] on link "Next »" at bounding box center [417, 136] width 37 height 19
